Goal: Transaction & Acquisition: Purchase product/service

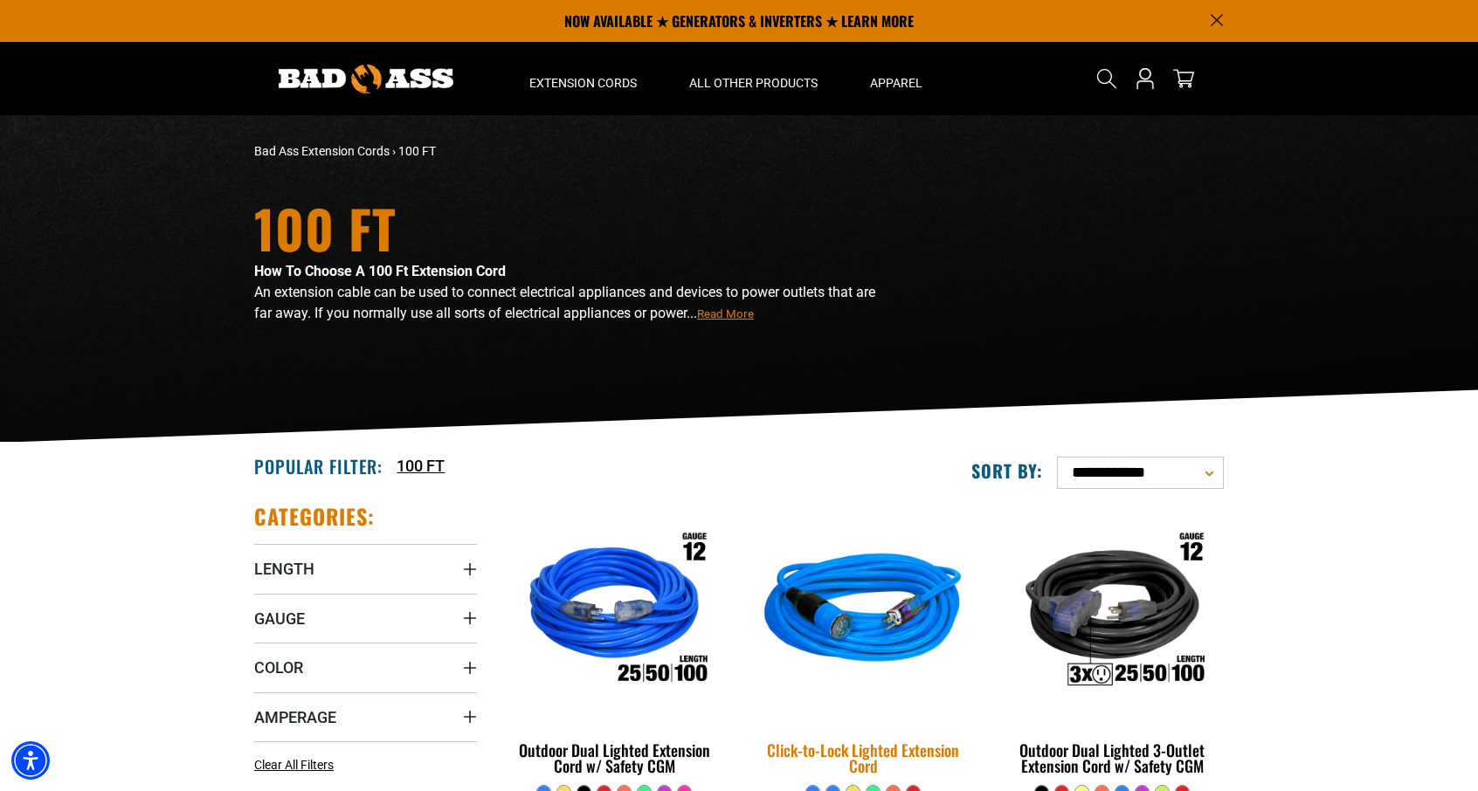
click at [835, 642] on img at bounding box center [863, 612] width 245 height 224
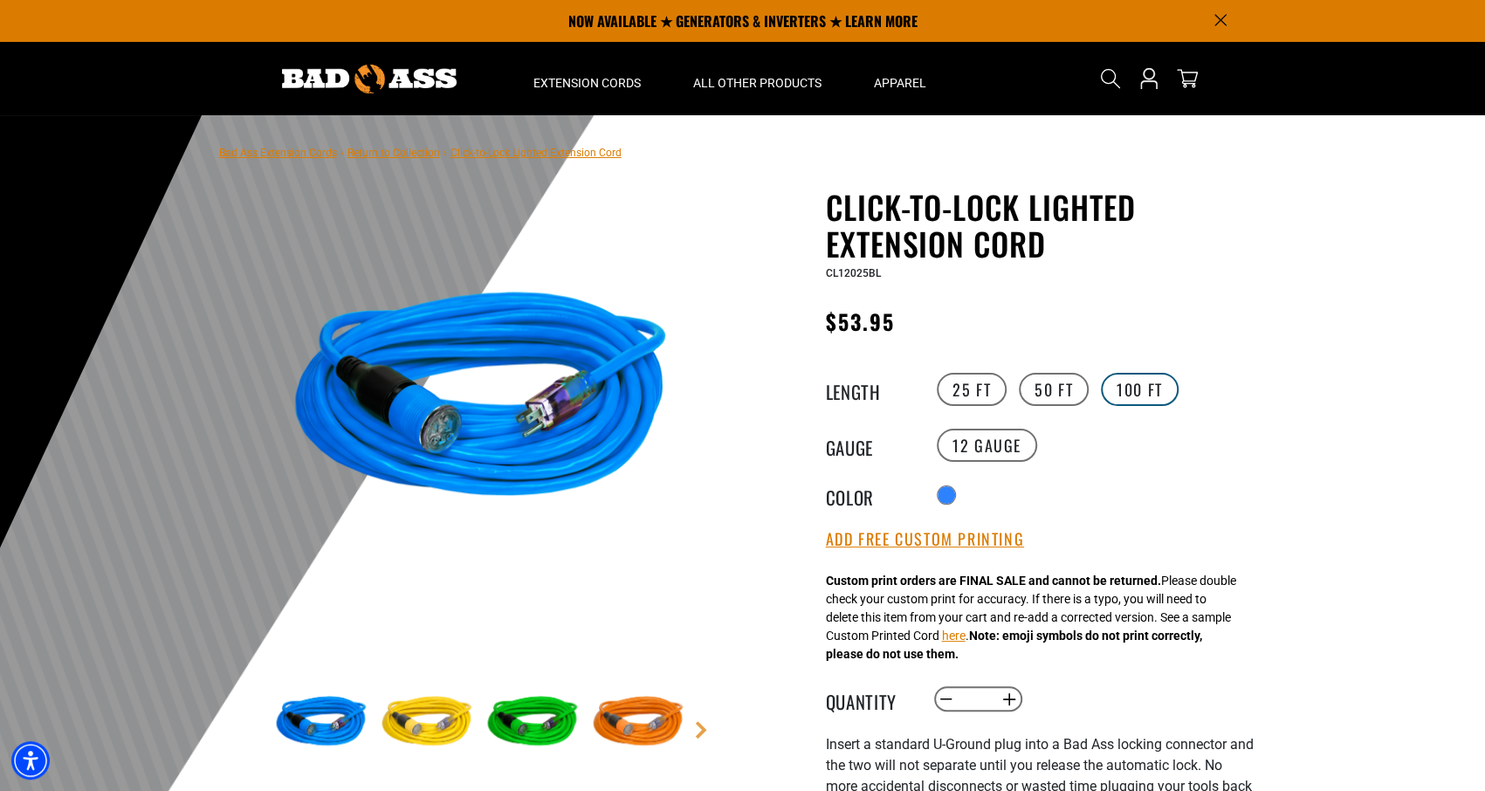
click at [1133, 391] on label "100 FT" at bounding box center [1140, 389] width 78 height 33
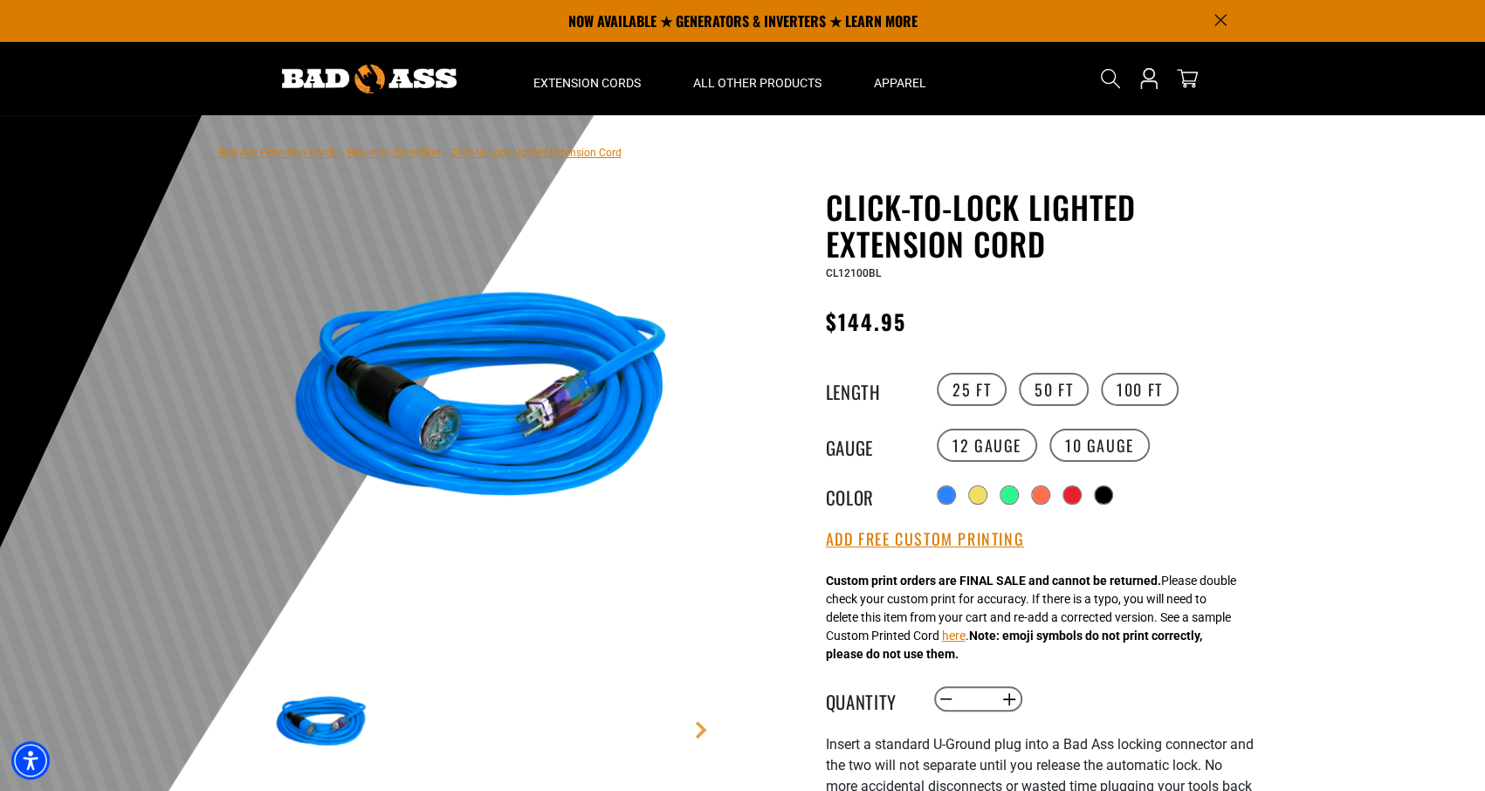
click at [1022, 228] on h1 "Click-to-Lock Lighted Extension Cord" at bounding box center [1040, 225] width 428 height 73
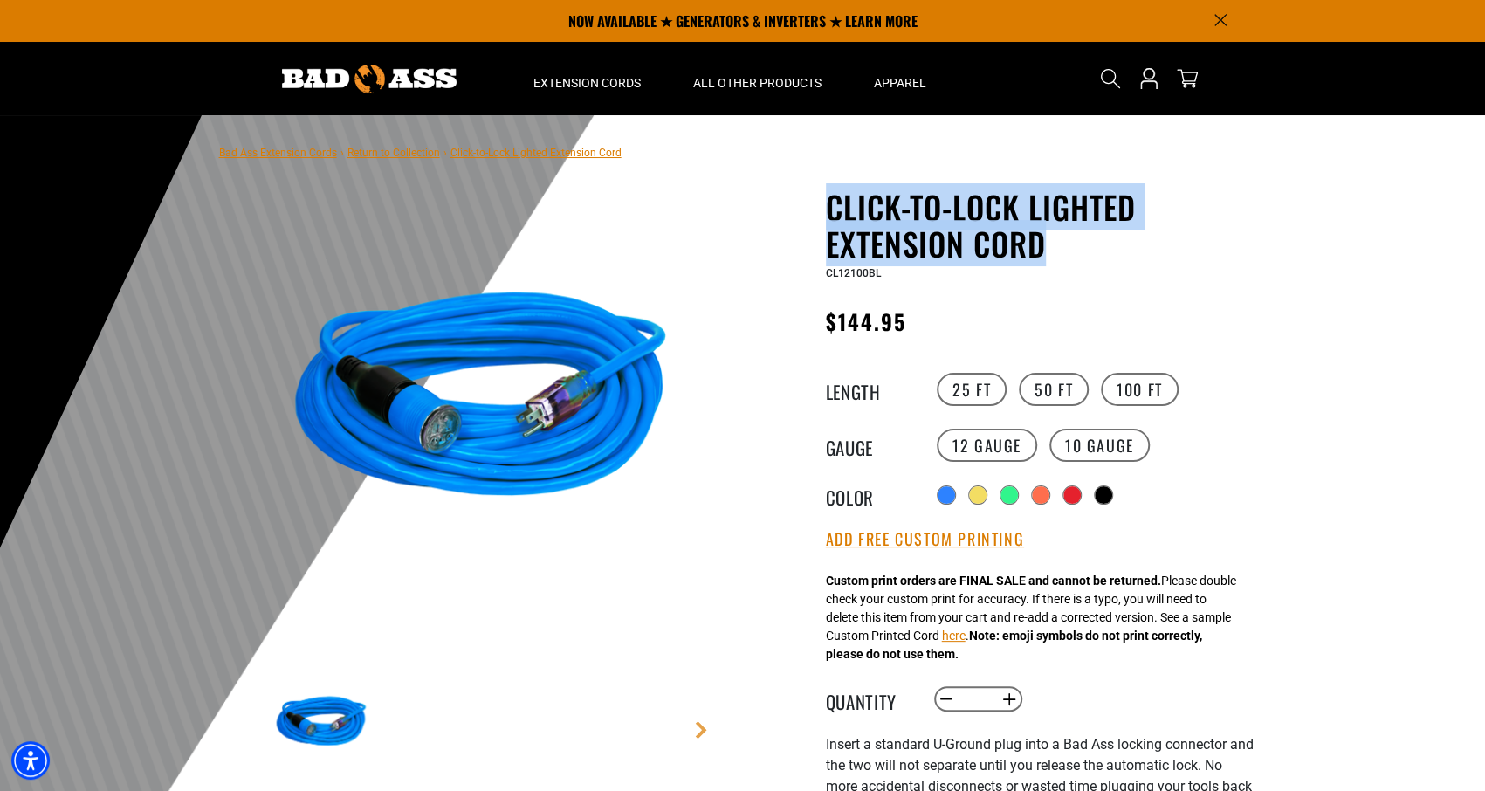
click at [1022, 228] on h1 "Click-to-Lock Lighted Extension Cord" at bounding box center [1040, 225] width 428 height 73
copy div "Click-to-Lock Lighted Extension Cord Click-to-Lock Lighted Extension Cord"
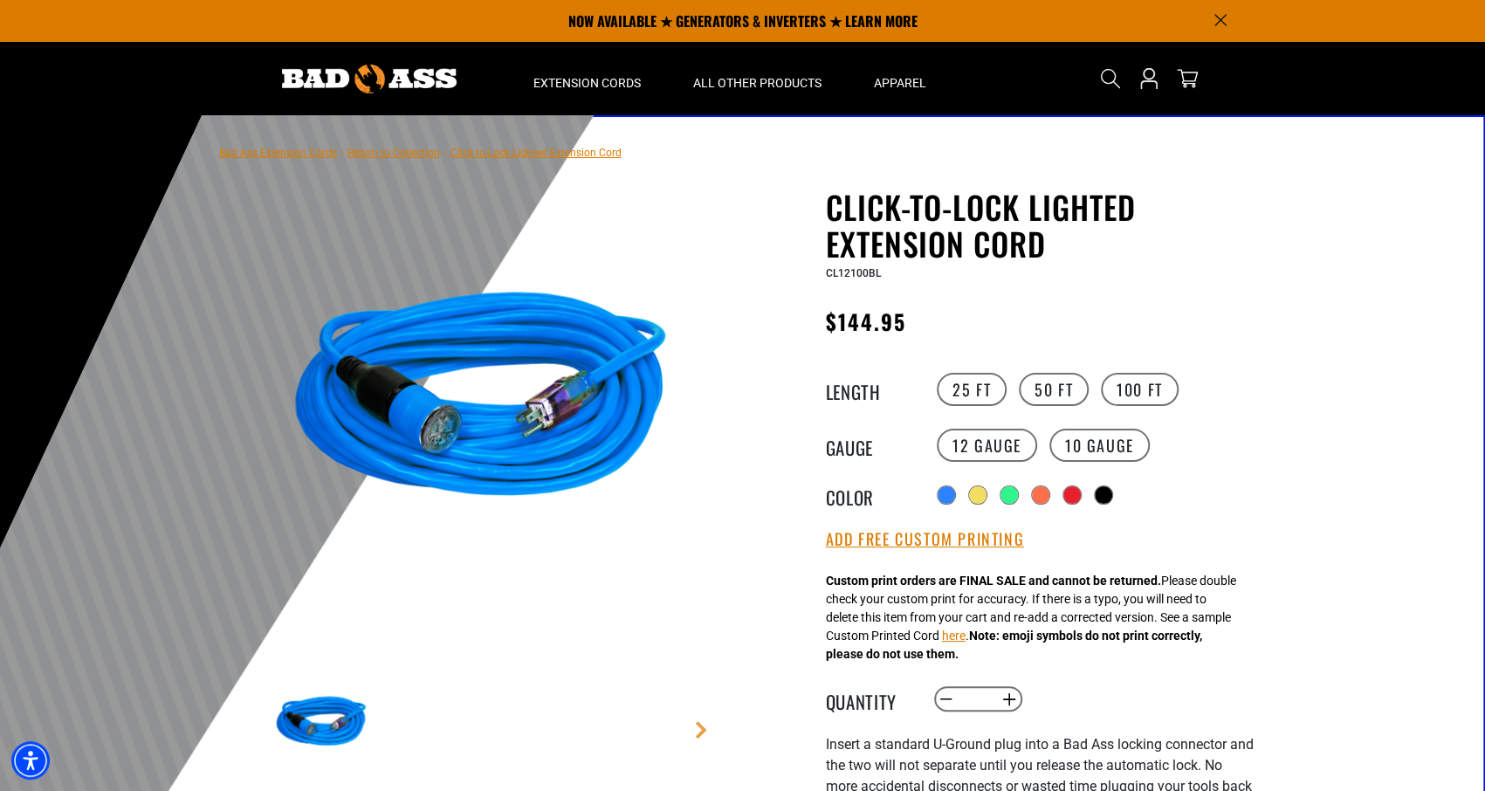
click at [850, 328] on span "$144.95" at bounding box center [866, 321] width 81 height 31
copy span "144.95"
